Goal: Task Accomplishment & Management: Complete application form

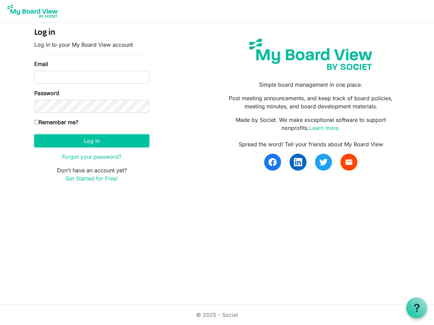
click at [92, 141] on button "Log in" at bounding box center [91, 141] width 115 height 13
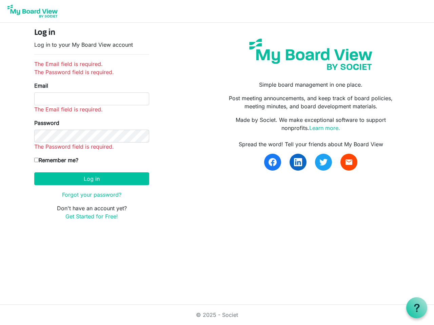
click at [417, 308] on use at bounding box center [416, 308] width 5 height 8
